Goal: Task Accomplishment & Management: Manage account settings

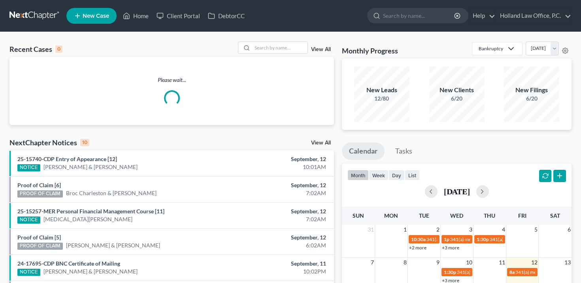
click at [317, 50] on link "View All" at bounding box center [321, 50] width 20 height 6
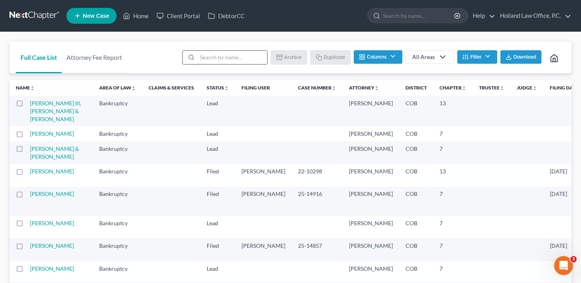
click at [231, 64] on input "search" at bounding box center [232, 57] width 70 height 13
type input "[PERSON_NAME]"
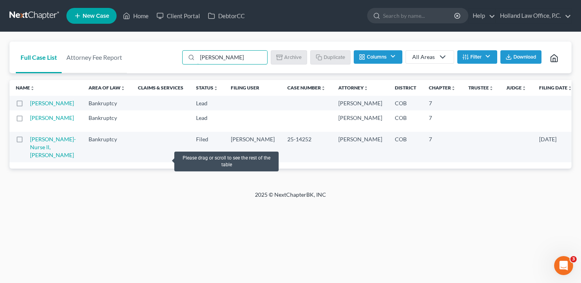
click at [27, 120] on label at bounding box center [27, 120] width 0 height 0
click at [30, 119] on input "checkbox" at bounding box center [32, 116] width 5 height 5
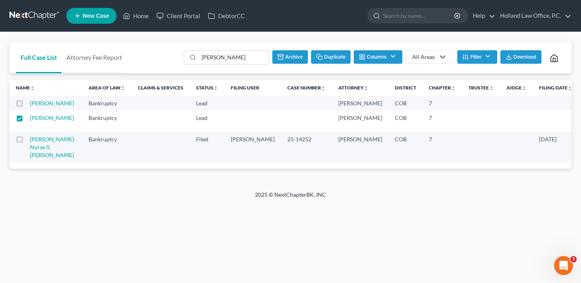
click at [342, 57] on button "Duplicate" at bounding box center [331, 56] width 40 height 13
click at [243, 52] on input "[PERSON_NAME]" at bounding box center [233, 57] width 70 height 13
click at [247, 60] on input "[PERSON_NAME]" at bounding box center [233, 57] width 70 height 13
checkbox input "false"
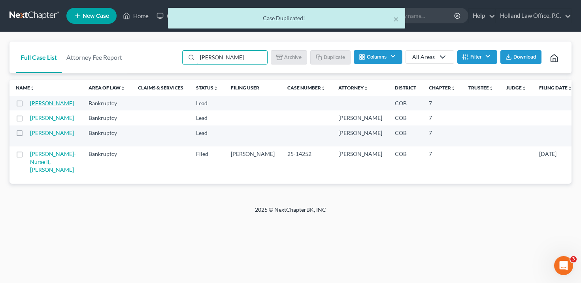
click at [48, 106] on link "[PERSON_NAME]" at bounding box center [52, 103] width 44 height 7
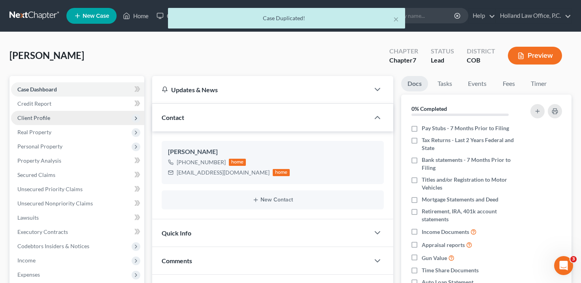
click at [93, 115] on span "Client Profile" at bounding box center [77, 118] width 133 height 14
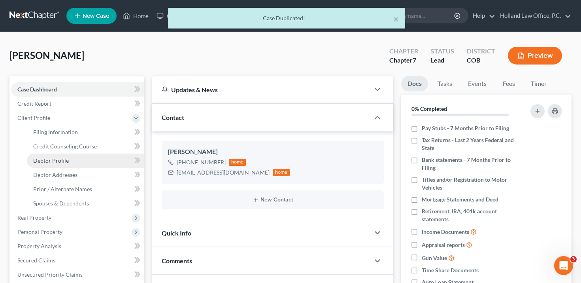
click at [88, 158] on link "Debtor Profile" at bounding box center [85, 160] width 117 height 14
select select "0"
select select "2"
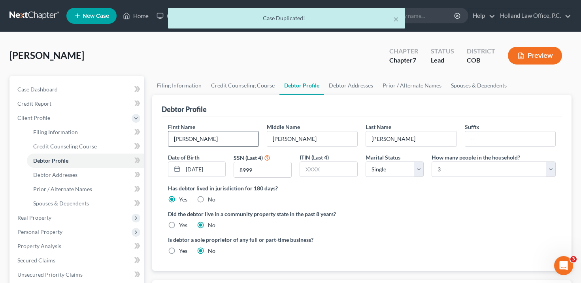
click at [213, 138] on input "[PERSON_NAME]" at bounding box center [213, 138] width 90 height 15
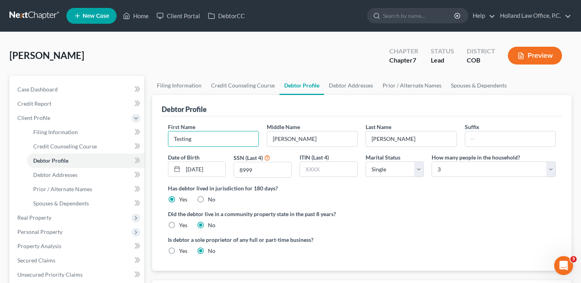
type input "Testing"
click at [238, 104] on div "Debtor Profile" at bounding box center [362, 105] width 401 height 21
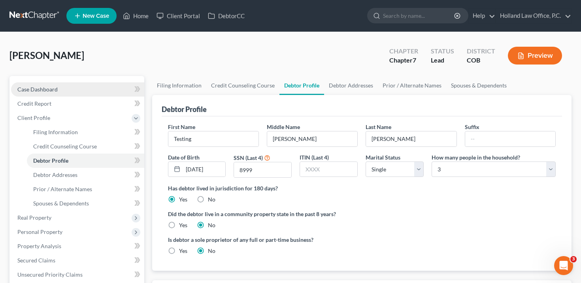
click at [88, 92] on link "Case Dashboard" at bounding box center [77, 89] width 133 height 14
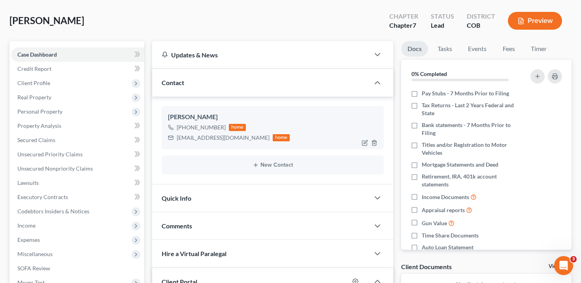
scroll to position [36, 0]
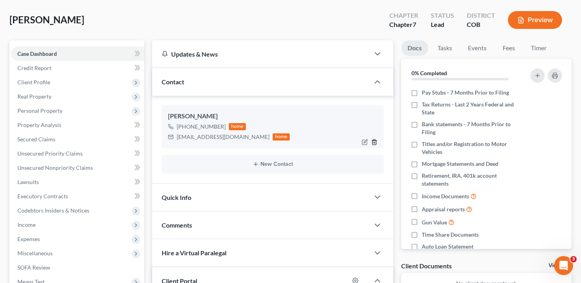
click at [375, 141] on icon "button" at bounding box center [374, 142] width 6 height 6
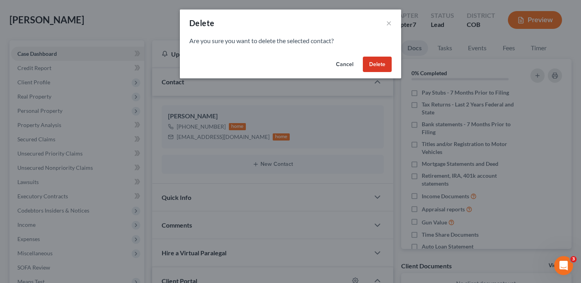
click at [376, 64] on button "Delete" at bounding box center [377, 65] width 29 height 16
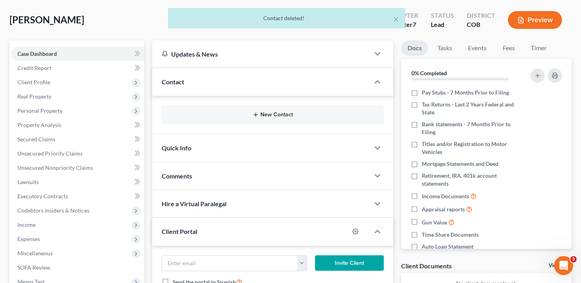
click at [279, 113] on button "New Contact" at bounding box center [273, 114] width 210 height 6
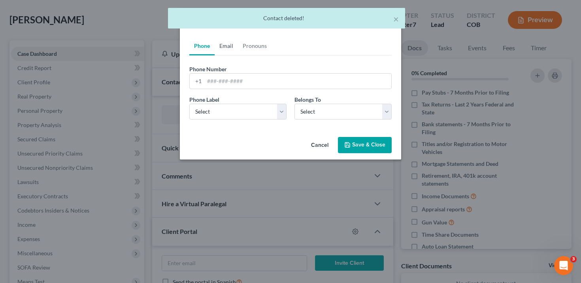
click at [226, 49] on link "Email" at bounding box center [226, 45] width 23 height 19
click at [233, 78] on input "email" at bounding box center [297, 81] width 187 height 15
type input "[PERSON_NAME][EMAIL_ADDRESS][DOMAIN_NAME]"
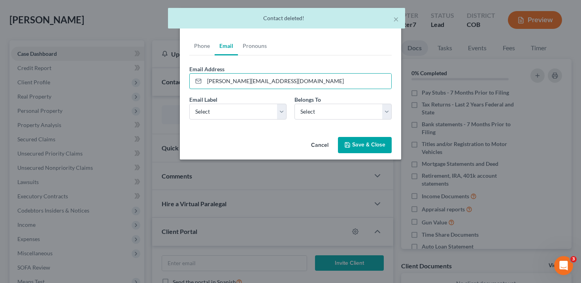
click at [357, 144] on button "Save & Close" at bounding box center [365, 145] width 54 height 17
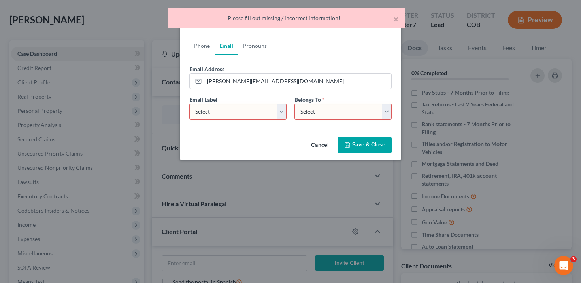
click at [256, 106] on select "Select Home Work Other" at bounding box center [237, 112] width 97 height 16
select select "0"
click at [189, 104] on select "Select Home Work Other" at bounding box center [237, 112] width 97 height 16
click at [309, 111] on select "Select Client Other" at bounding box center [343, 112] width 97 height 16
select select "0"
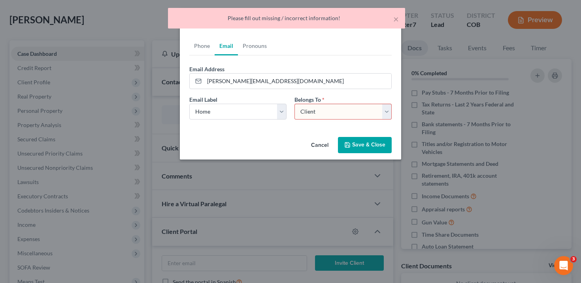
click at [295, 104] on select "Select Client Other" at bounding box center [343, 112] width 97 height 16
click at [357, 142] on button "Save & Close" at bounding box center [365, 145] width 54 height 17
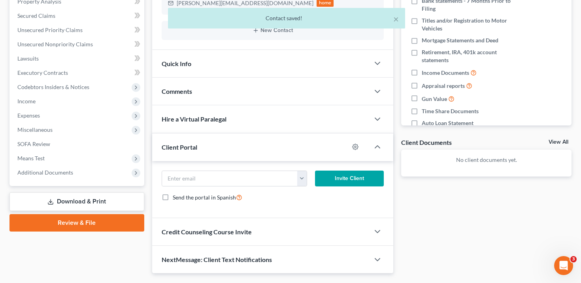
scroll to position [179, 0]
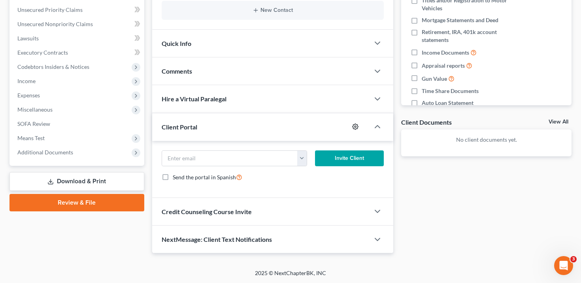
click at [355, 127] on icon "button" at bounding box center [355, 126] width 6 height 6
select select "2"
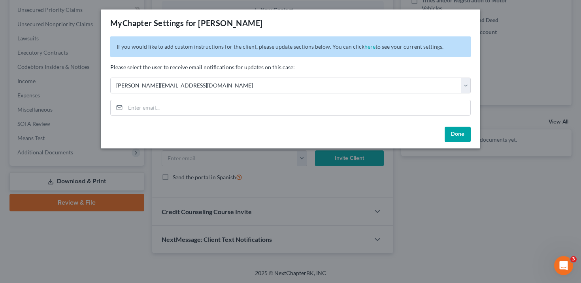
click at [460, 133] on button "Done" at bounding box center [458, 135] width 26 height 16
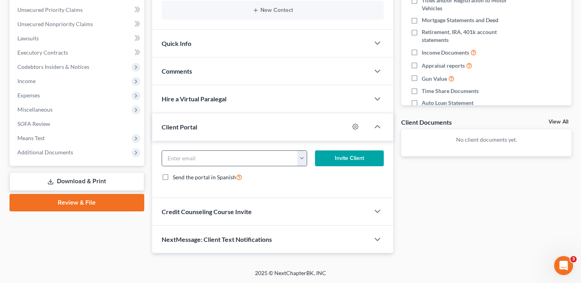
click at [303, 157] on button "button" at bounding box center [301, 158] width 9 height 15
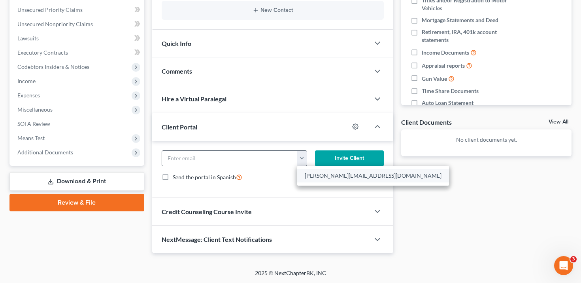
click at [303, 173] on link "[PERSON_NAME][EMAIL_ADDRESS][DOMAIN_NAME]" at bounding box center [373, 175] width 152 height 13
type input "[PERSON_NAME][EMAIL_ADDRESS][DOMAIN_NAME]"
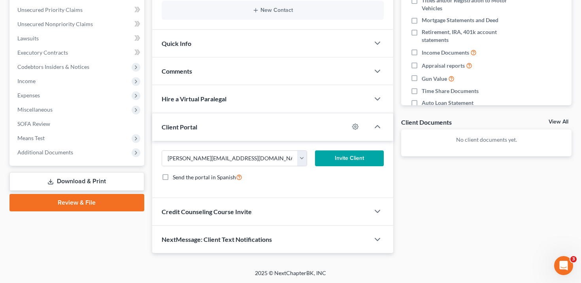
click at [310, 179] on div "Send the portal in Spanish" at bounding box center [273, 176] width 223 height 9
click at [340, 159] on button "Invite Client" at bounding box center [349, 158] width 69 height 16
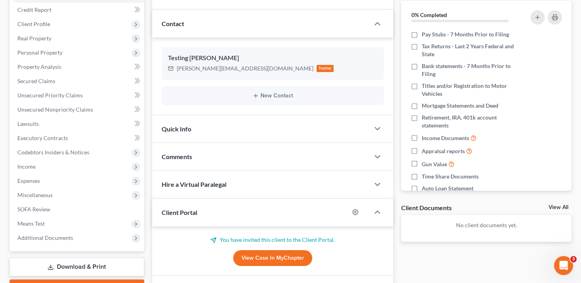
scroll to position [0, 0]
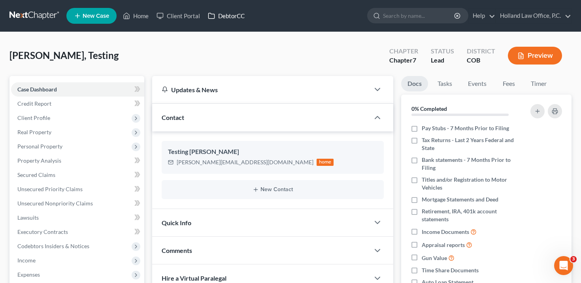
click at [236, 11] on link "DebtorCC" at bounding box center [226, 16] width 45 height 14
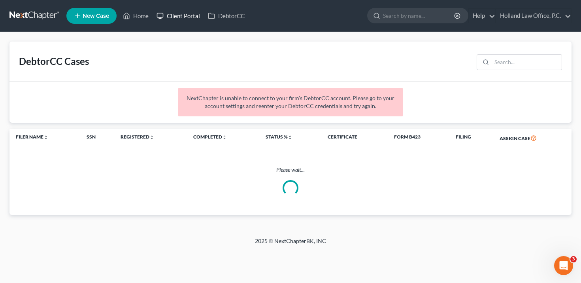
click at [173, 15] on link "Client Portal" at bounding box center [178, 16] width 51 height 14
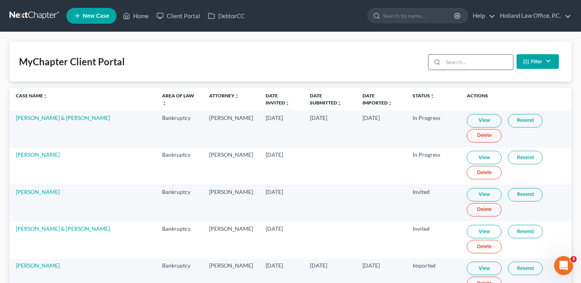
click at [459, 60] on input "search" at bounding box center [478, 62] width 70 height 15
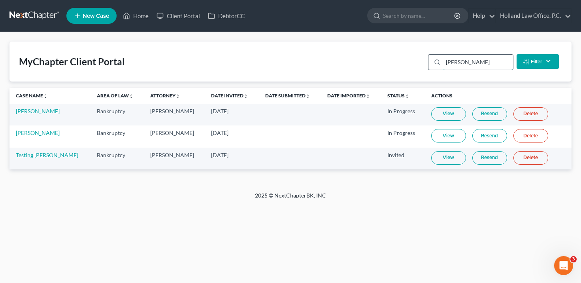
type input "[PERSON_NAME]"
click at [478, 157] on link "Resend" at bounding box center [489, 157] width 35 height 13
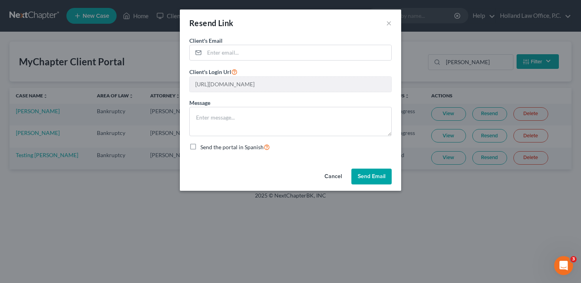
click at [309, 62] on form "Client's Email * Client's Login Url [URL][DOMAIN_NAME] Message Send the portal …" at bounding box center [290, 93] width 202 height 115
click at [310, 57] on input "email" at bounding box center [297, 52] width 187 height 15
type input "[PERSON_NAME][EMAIL_ADDRESS][DOMAIN_NAME]"
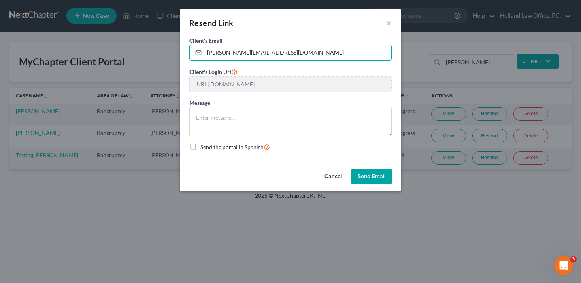
click at [371, 174] on button "Send Email" at bounding box center [371, 176] width 40 height 16
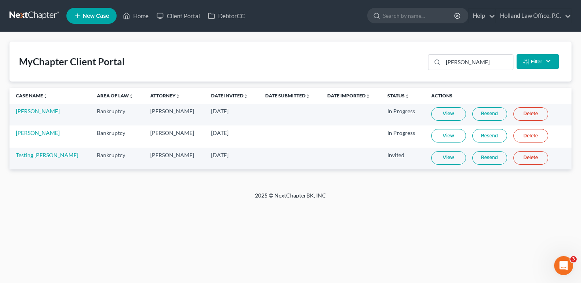
click at [527, 65] on button "Filter" at bounding box center [538, 61] width 42 height 15
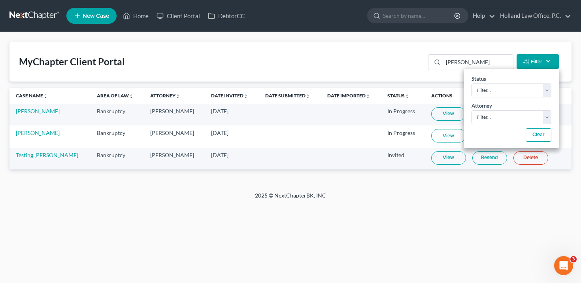
click at [527, 65] on button "Filter" at bounding box center [538, 61] width 42 height 15
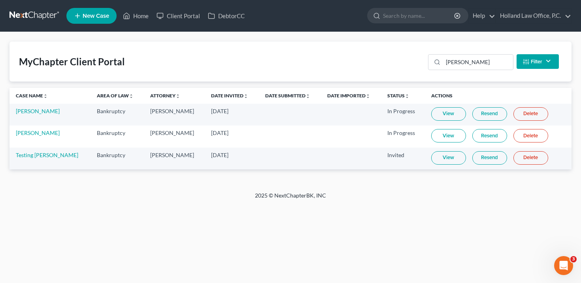
click at [443, 117] on link "View" at bounding box center [448, 113] width 35 height 13
click at [457, 138] on link "View" at bounding box center [448, 135] width 35 height 13
click at [484, 114] on link "Resend" at bounding box center [489, 113] width 35 height 13
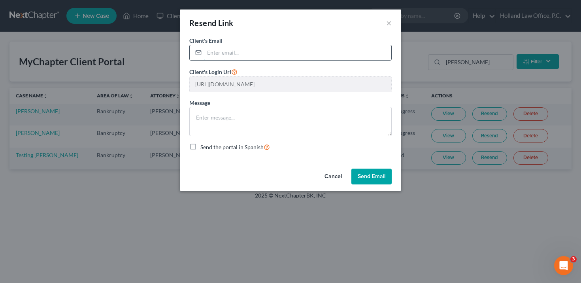
click at [325, 49] on input "email" at bounding box center [297, 52] width 187 height 15
paste input "[EMAIL_ADDRESS][DOMAIN_NAME]"
type input "[EMAIL_ADDRESS][DOMAIN_NAME]"
click at [368, 228] on div "Resend Link × Client's Email * [EMAIL_ADDRESS][DOMAIN_NAME] Client's Login Url …" at bounding box center [290, 141] width 581 height 283
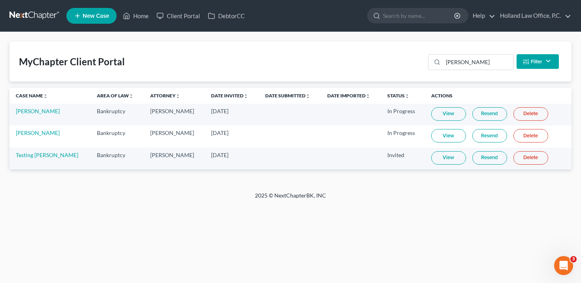
click at [519, 159] on link "Delete" at bounding box center [531, 157] width 35 height 13
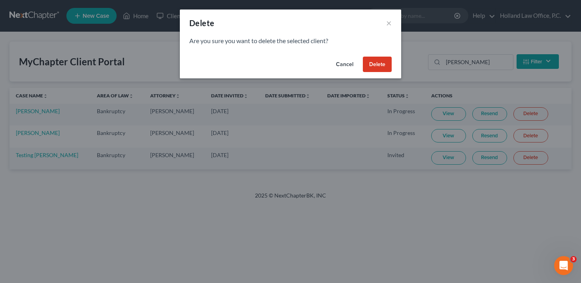
click at [381, 65] on button "Delete" at bounding box center [377, 65] width 29 height 16
